Goal: Information Seeking & Learning: Learn about a topic

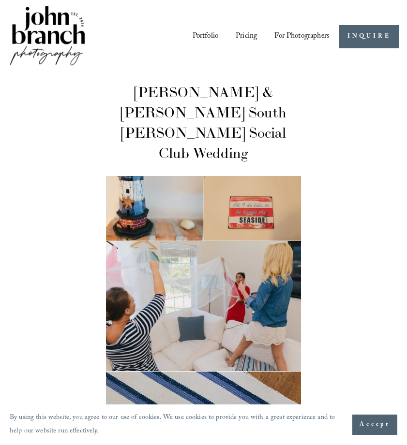
scroll to position [2290, 0]
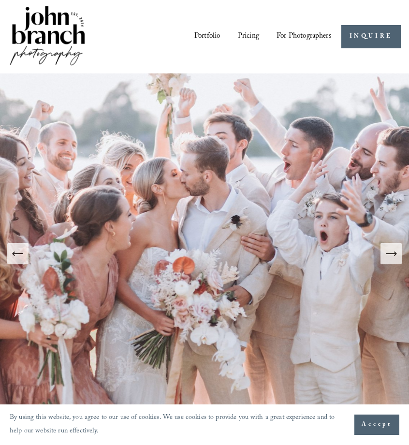
click at [208, 30] on link "Portfolio" at bounding box center [207, 37] width 26 height 16
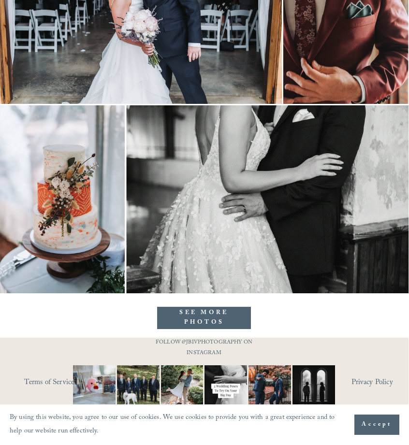
scroll to position [7037, 0]
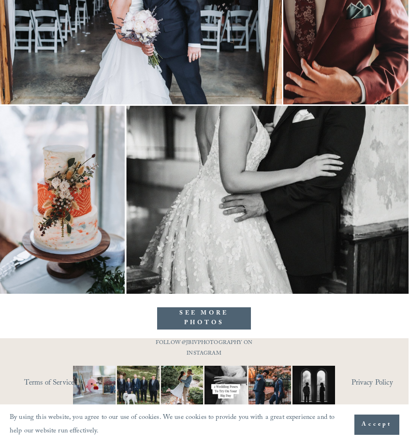
click at [182, 316] on link "SEE MORE PHOTOS" at bounding box center [204, 319] width 94 height 22
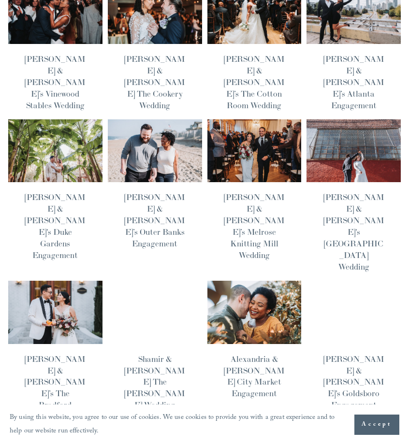
scroll to position [425, 0]
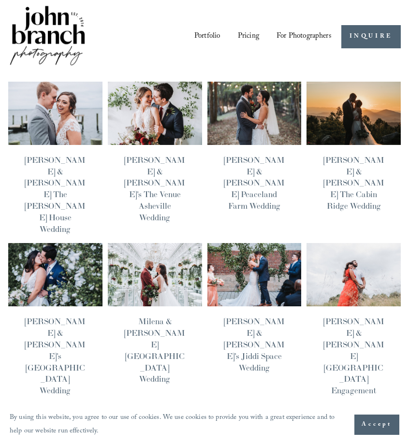
click at [291, 127] on img at bounding box center [254, 113] width 95 height 64
click at [243, 254] on img at bounding box center [254, 275] width 95 height 64
click at [83, 252] on img at bounding box center [55, 275] width 95 height 64
click at [140, 264] on img at bounding box center [154, 275] width 95 height 64
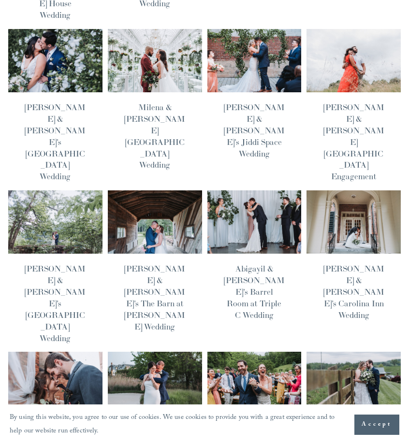
scroll to position [216, 0]
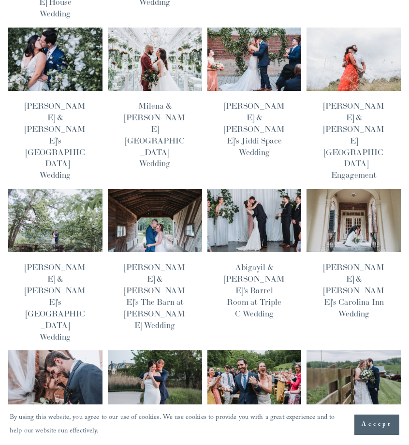
click at [160, 351] on img at bounding box center [154, 383] width 95 height 64
click at [337, 351] on img at bounding box center [353, 383] width 95 height 64
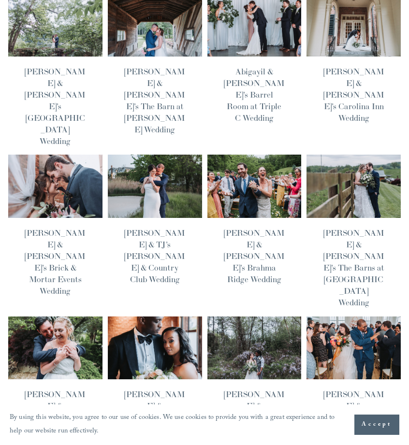
scroll to position [412, 0]
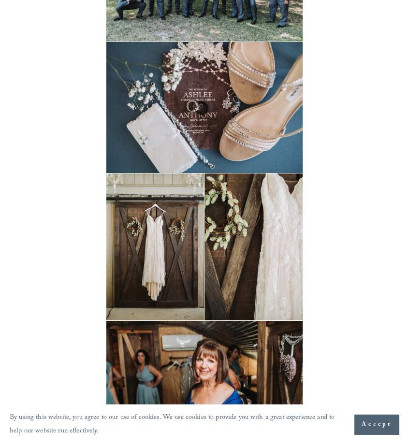
scroll to position [1100, 0]
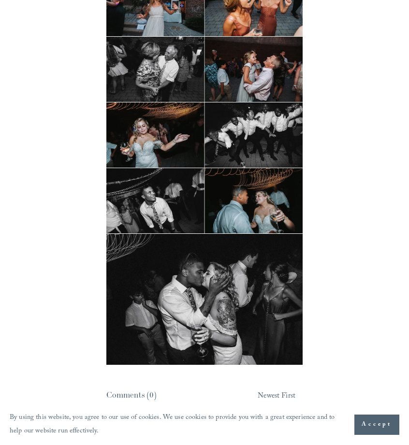
scroll to position [8525, 0]
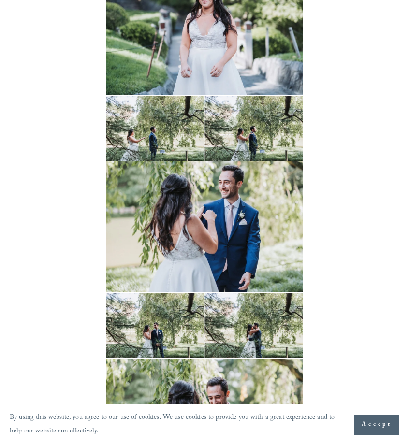
scroll to position [4808, 0]
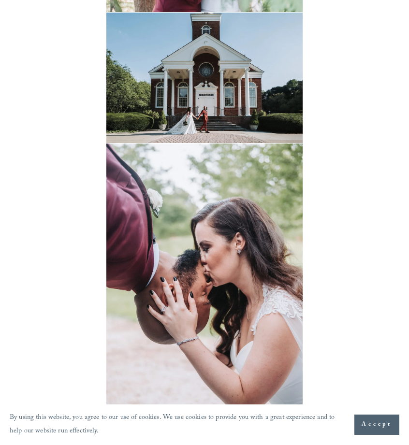
scroll to position [5525, 0]
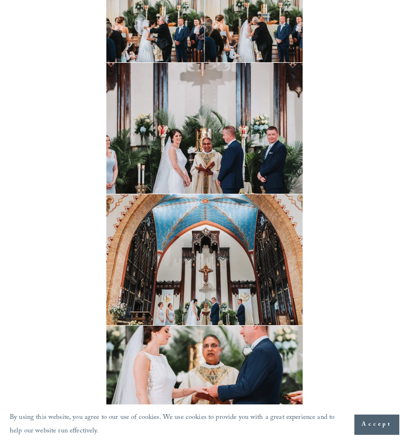
scroll to position [3011, 0]
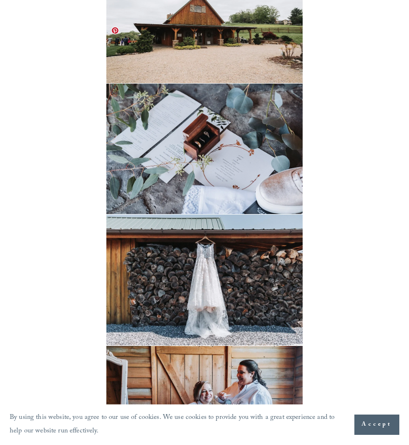
scroll to position [2413, 0]
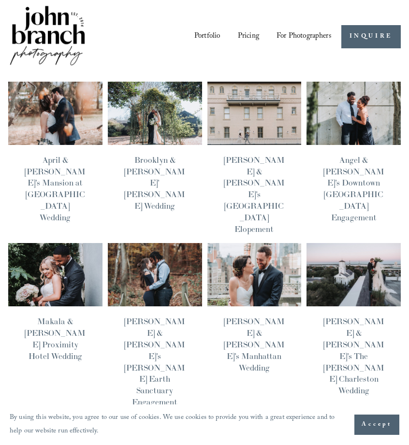
click at [262, 258] on img at bounding box center [254, 275] width 95 height 64
click at [74, 243] on img at bounding box center [55, 275] width 95 height 64
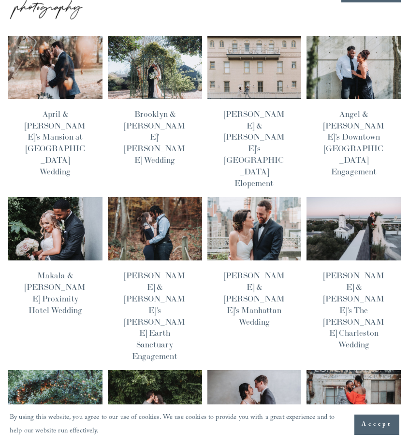
scroll to position [48, 0]
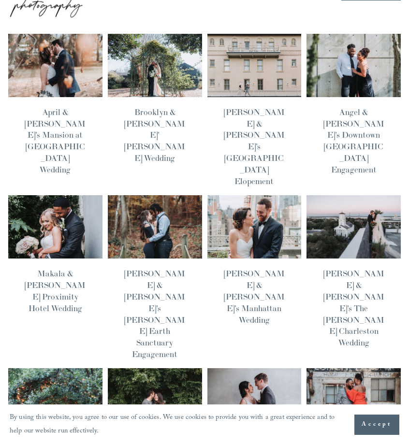
click at [315, 204] on img at bounding box center [353, 227] width 95 height 64
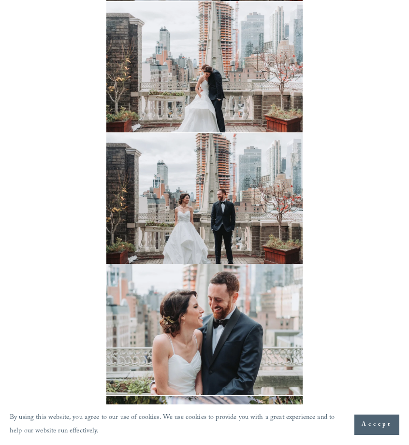
scroll to position [2101, 0]
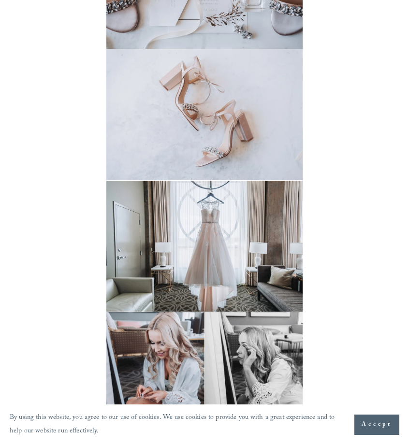
scroll to position [1985, 0]
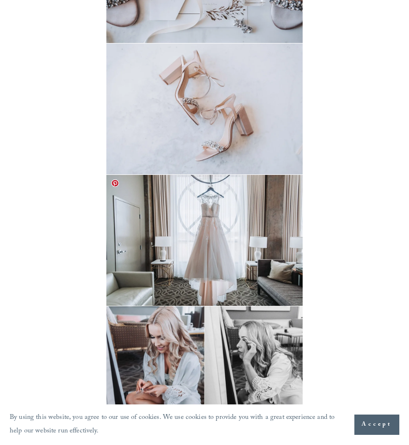
click at [209, 235] on img at bounding box center [204, 240] width 196 height 131
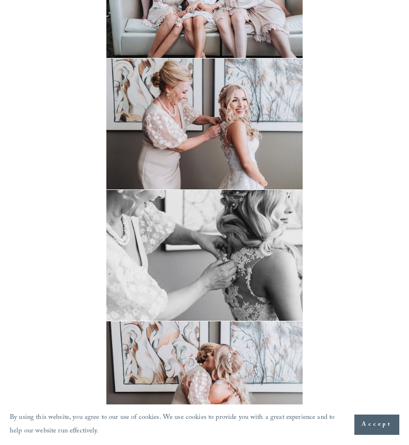
scroll to position [2512, 0]
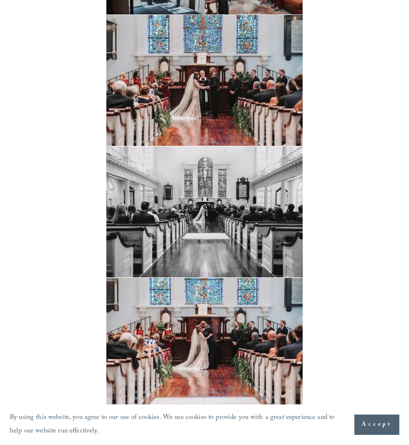
scroll to position [2743, 0]
